Goal: Transaction & Acquisition: Purchase product/service

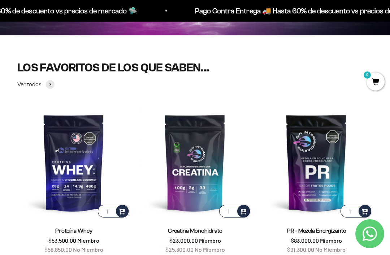
scroll to position [185, 0]
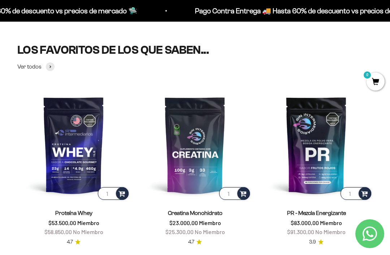
click at [66, 160] on img at bounding box center [73, 145] width 113 height 113
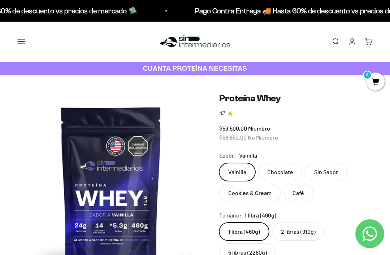
click at [352, 42] on link "Iniciar sesión" at bounding box center [352, 42] width 8 height 8
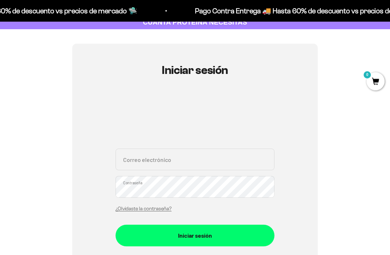
scroll to position [46, 0]
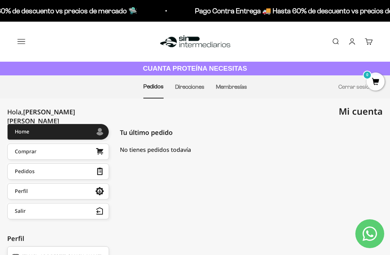
click at [202, 46] on img at bounding box center [195, 42] width 74 height 16
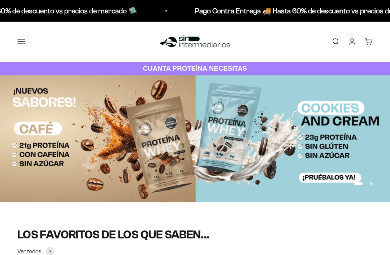
scroll to position [133, 0]
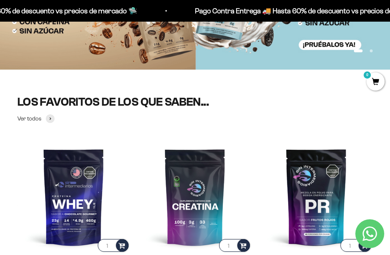
click at [66, 204] on img at bounding box center [73, 197] width 113 height 113
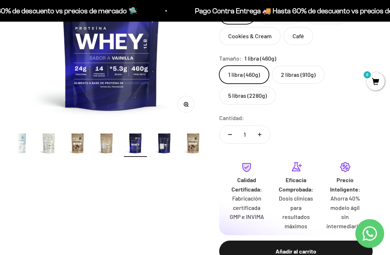
scroll to position [172, 0]
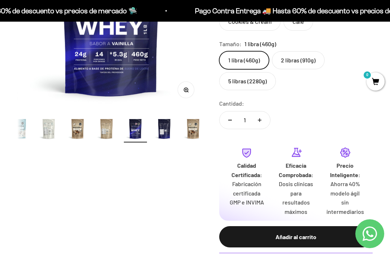
click at [280, 233] on div "Añadir al carrito" at bounding box center [296, 237] width 125 height 9
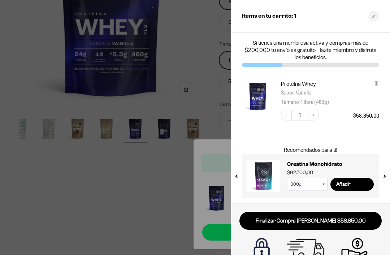
scroll to position [0, 0]
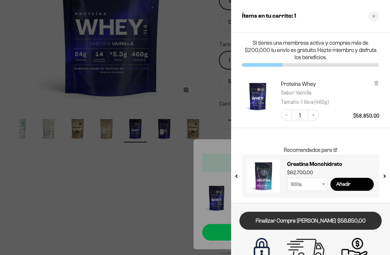
click at [303, 221] on link "Finalizar Compra Segura $58.850,00" at bounding box center [310, 221] width 142 height 18
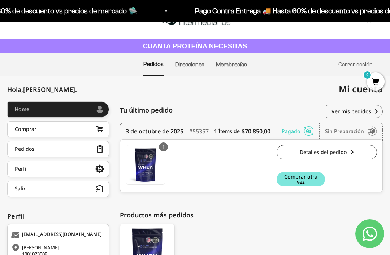
scroll to position [23, 0]
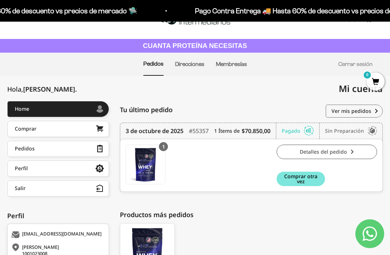
click at [336, 154] on link "Detalles del pedido" at bounding box center [327, 152] width 100 height 14
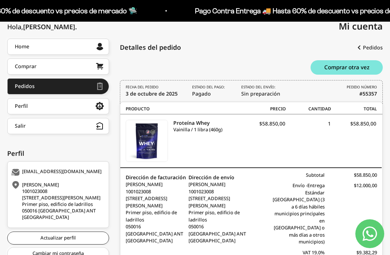
scroll to position [94, 0]
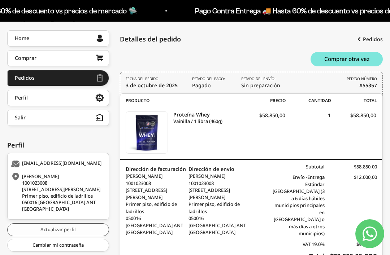
click at [82, 228] on link "Actualizar perfil" at bounding box center [58, 230] width 102 height 13
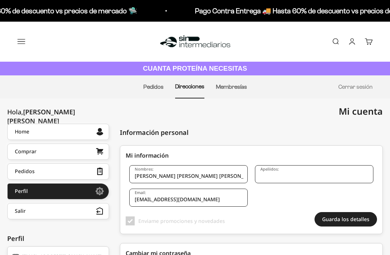
checkbox input "true"
click at [189, 199] on input "[EMAIL_ADDRESS][DOMAIN_NAME]" at bounding box center [188, 198] width 118 height 18
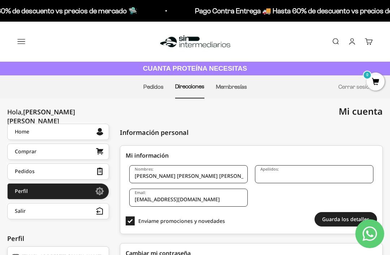
click at [159, 199] on input "[EMAIL_ADDRESS][DOMAIN_NAME]" at bounding box center [188, 198] width 118 height 18
type input "majito.apuntes1001@gmail.com"
click at [221, 170] on input "María José Jayk Vanegas" at bounding box center [188, 174] width 118 height 18
drag, startPoint x: 161, startPoint y: 174, endPoint x: 195, endPoint y: 177, distance: 34.0
click at [194, 177] on input "María José Jayk Vanegas" at bounding box center [188, 174] width 118 height 18
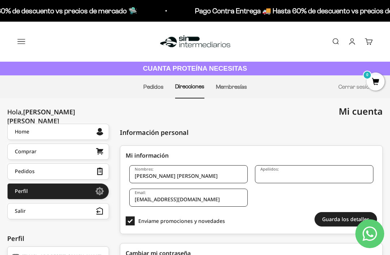
type input "María José"
click at [277, 181] on input "Apeliidos:" at bounding box center [314, 174] width 118 height 18
paste input "Jayk Vanegas"
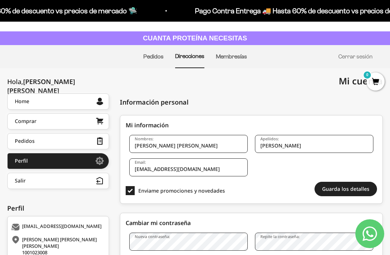
scroll to position [30, 0]
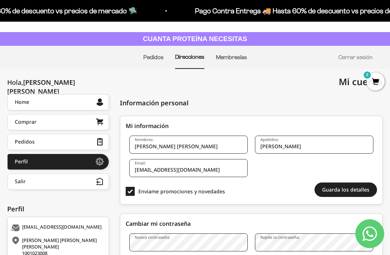
type input "Jayk Vanegas"
click at [130, 193] on span at bounding box center [130, 191] width 9 height 9
click at [138, 192] on input "Enviame promociones y novedades" at bounding box center [138, 192] width 0 height 0
checkbox input "false"
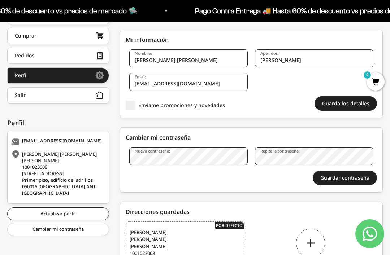
scroll to position [147, 0]
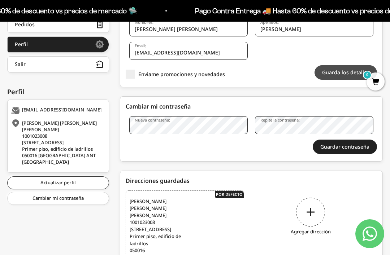
click at [333, 69] on button "Guarda los detalles" at bounding box center [346, 72] width 62 height 14
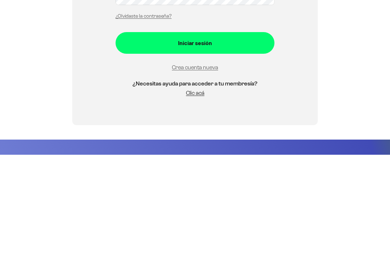
scroll to position [50, 0]
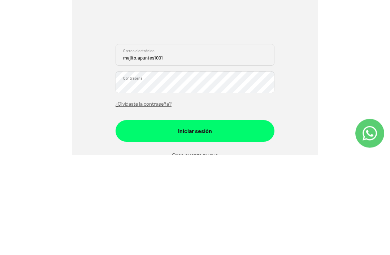
type input "[EMAIL_ADDRESS][DOMAIN_NAME]"
click at [195, 221] on button "Iniciar sesión" at bounding box center [195, 232] width 159 height 22
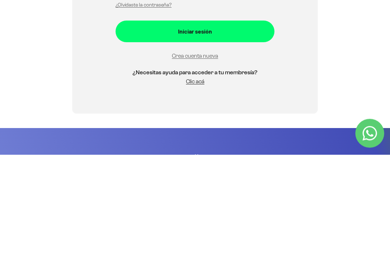
scroll to position [174, 0]
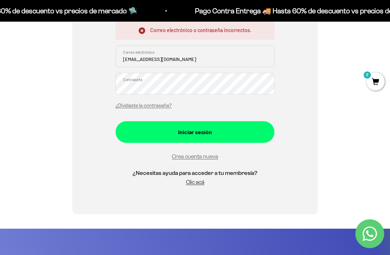
click at [177, 56] on input "[EMAIL_ADDRESS][DOMAIN_NAME]" at bounding box center [195, 57] width 159 height 22
click at [176, 58] on input "gmail.com" at bounding box center [195, 57] width 159 height 22
type input "g"
click at [0, 56] on section "Iniciar sesión Correo electrónico o contraseña incorrectos. Correo electrónico …" at bounding box center [195, 65] width 390 height 327
click at [133, 53] on input "Correo electrónico" at bounding box center [195, 57] width 159 height 22
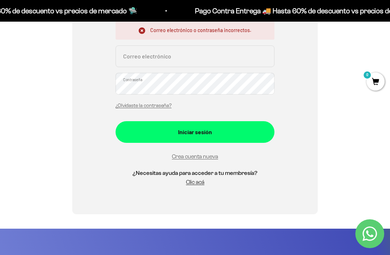
click at [206, 138] on button "Iniciar sesión" at bounding box center [195, 132] width 159 height 22
click at [193, 125] on button "Iniciar sesión" at bounding box center [195, 132] width 159 height 22
type input "verrvbvevrf"
click at [203, 74] on div "Correo electrónico o contraseña incorrectos. verrvbvevrf Correo electrónico Con…" at bounding box center [195, 66] width 159 height 91
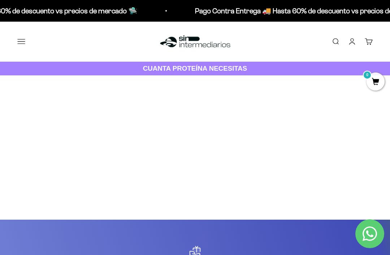
click at [367, 38] on link "Carrito 0" at bounding box center [369, 42] width 8 height 8
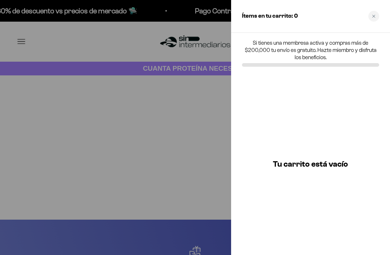
click at [217, 63] on div at bounding box center [195, 127] width 390 height 255
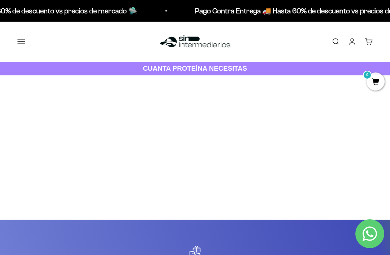
click at [348, 39] on link "Iniciar sesión" at bounding box center [352, 42] width 8 height 8
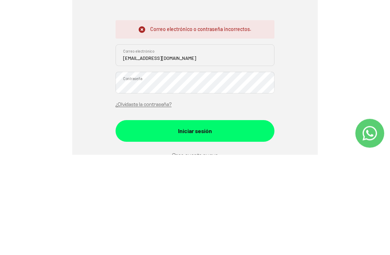
scroll to position [175, 0]
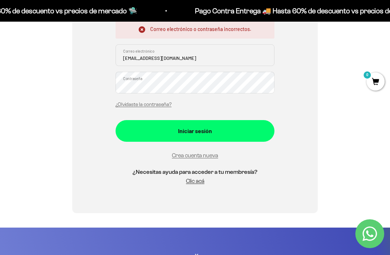
click at [135, 60] on input "majojaykv@gmail.com" at bounding box center [195, 55] width 159 height 22
type input "[EMAIL_ADDRESS][DOMAIN_NAME]"
click at [195, 130] on button "Iniciar sesión" at bounding box center [195, 131] width 159 height 22
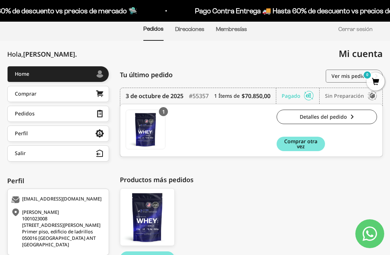
scroll to position [56, 0]
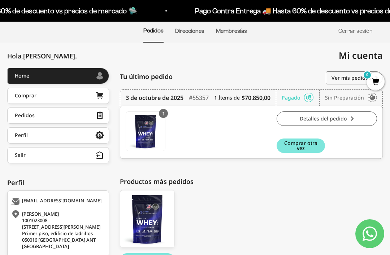
click at [331, 118] on link "Detalles del pedido" at bounding box center [327, 119] width 100 height 14
